Goal: Task Accomplishment & Management: Use online tool/utility

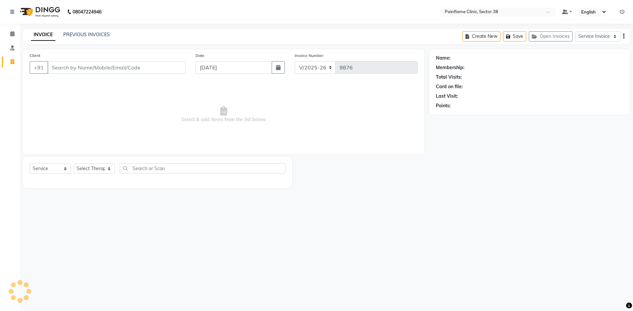
select select "3964"
select select "service"
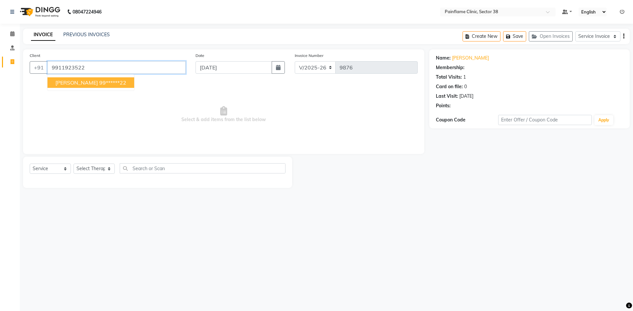
click at [60, 69] on input "9911923522" at bounding box center [116, 67] width 138 height 13
drag, startPoint x: 60, startPoint y: 69, endPoint x: 60, endPoint y: 74, distance: 5.3
click at [60, 74] on div "Client [PHONE_NUMBER] [PERSON_NAME] 99******22" at bounding box center [108, 65] width 166 height 27
click at [83, 84] on span "[PERSON_NAME]" at bounding box center [76, 82] width 43 height 7
type input "99******22"
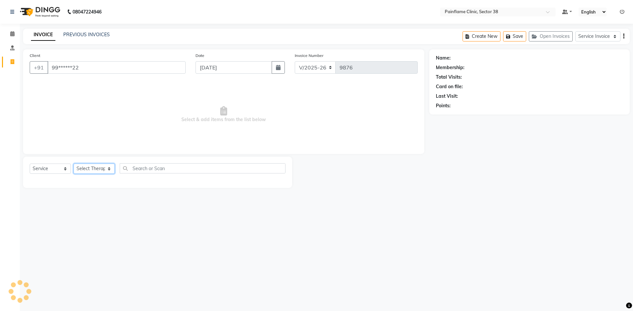
click at [100, 170] on select "Select Therapist [PERSON_NAME] Dr [PERSON_NAME] [PERSON_NAME] Dr [PERSON_NAME] …" at bounding box center [94, 169] width 41 height 10
select select "20209"
click at [74, 164] on select "Select Therapist [PERSON_NAME] Dr [PERSON_NAME] [PERSON_NAME] Dr [PERSON_NAME] …" at bounding box center [94, 169] width 41 height 10
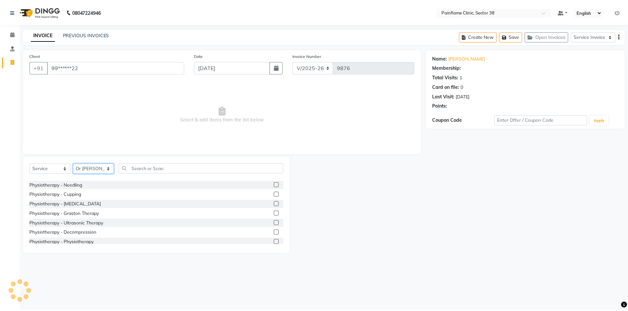
scroll to position [39, 0]
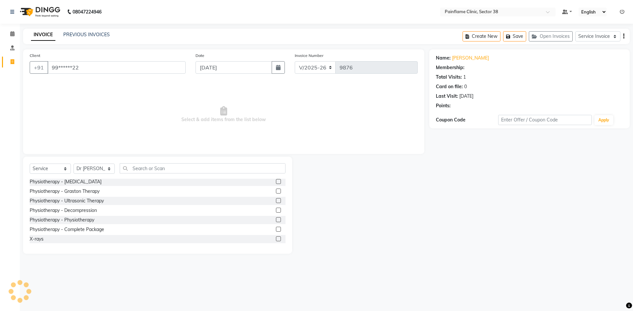
click at [276, 217] on div at bounding box center [281, 220] width 10 height 8
click at [276, 219] on label at bounding box center [278, 220] width 5 height 5
click at [276, 219] on input "checkbox" at bounding box center [278, 220] width 4 height 4
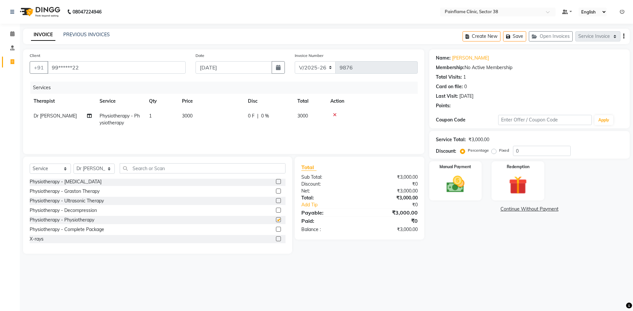
checkbox input "false"
click at [186, 116] on span "3000" at bounding box center [187, 116] width 11 height 6
select select "20209"
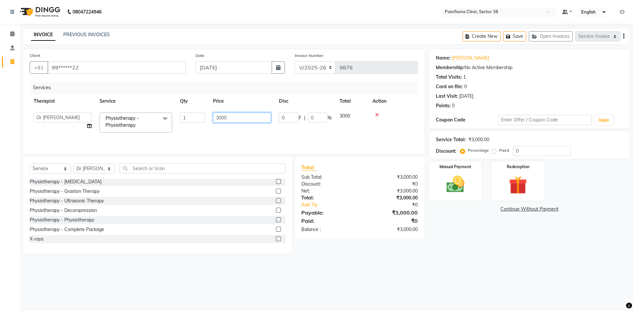
drag, startPoint x: 215, startPoint y: 119, endPoint x: 218, endPoint y: 121, distance: 4.0
click at [218, 121] on input "3000" at bounding box center [242, 118] width 58 height 10
type input "1000"
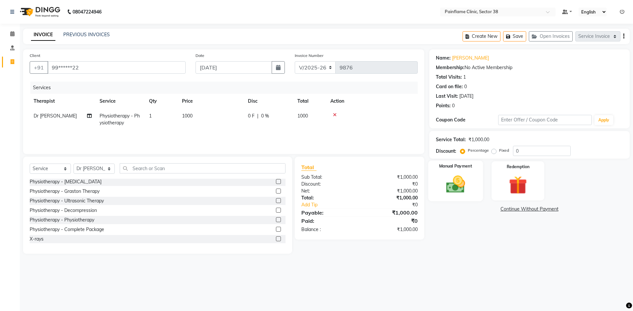
click at [459, 193] on img at bounding box center [455, 185] width 31 height 22
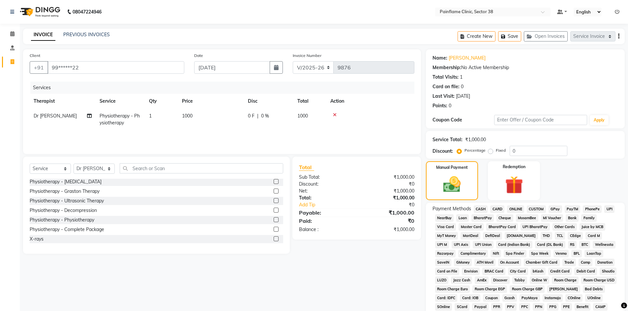
click at [607, 209] on span "UPI" at bounding box center [609, 210] width 10 height 8
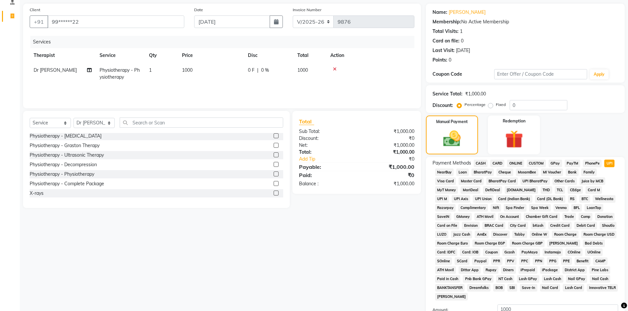
scroll to position [98, 0]
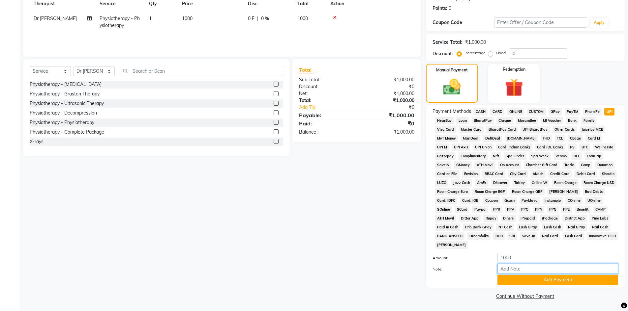
click at [524, 270] on input "Note:" at bounding box center [557, 269] width 121 height 10
type input "Adv Payment For Package"
click at [520, 278] on button "Add Payment" at bounding box center [557, 280] width 121 height 10
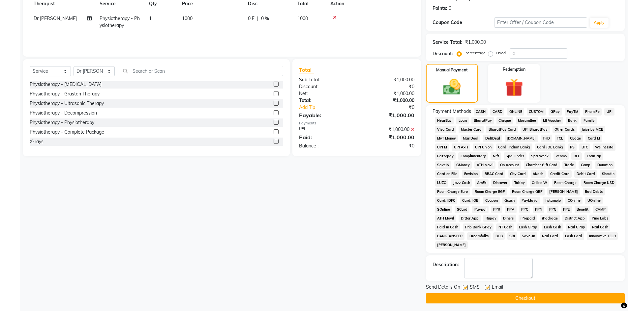
click at [487, 288] on label at bounding box center [487, 287] width 5 height 5
click at [487, 288] on input "checkbox" at bounding box center [487, 288] width 4 height 4
checkbox input "false"
click at [463, 288] on label at bounding box center [465, 287] width 5 height 5
click at [463, 288] on input "checkbox" at bounding box center [465, 288] width 4 height 4
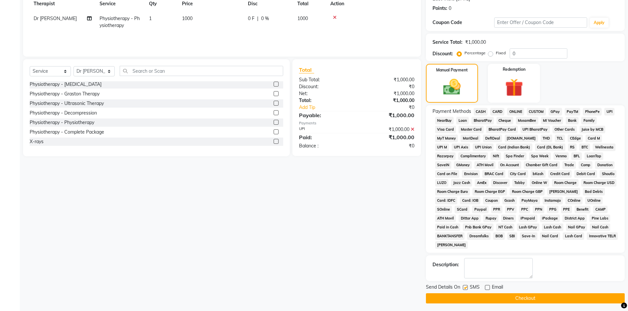
checkbox input "false"
click at [472, 298] on button "Checkout" at bounding box center [525, 299] width 199 height 10
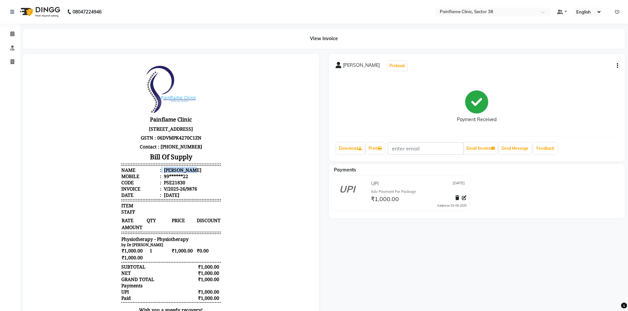
drag, startPoint x: 156, startPoint y: 170, endPoint x: 189, endPoint y: 170, distance: 33.0
click at [189, 170] on li "Name : [PERSON_NAME]" at bounding box center [171, 170] width 100 height 6
click at [189, 170] on div "[PERSON_NAME]" at bounding box center [181, 170] width 39 height 6
drag, startPoint x: 160, startPoint y: 170, endPoint x: 199, endPoint y: 169, distance: 39.3
click at [199, 169] on li "Name : [PERSON_NAME]" at bounding box center [171, 170] width 100 height 6
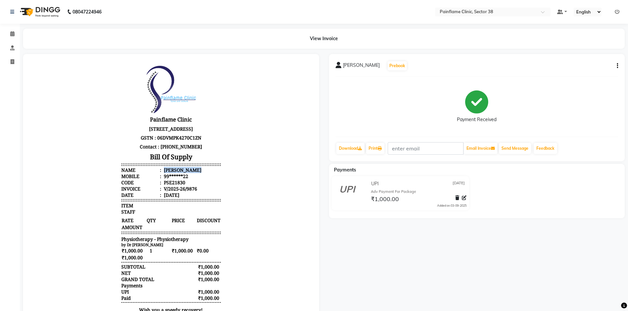
copy div "[PERSON_NAME]"
